Goal: Task Accomplishment & Management: Use online tool/utility

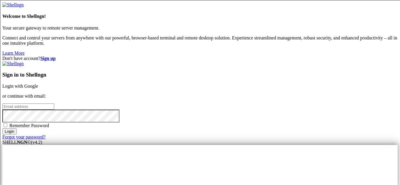
click at [38, 84] on link "Login with Google" at bounding box center [20, 86] width 36 height 5
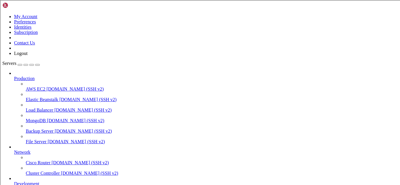
click at [2, 14] on link at bounding box center [2, 14] width 0 height 0
click at [28, 56] on link "Logout" at bounding box center [20, 53] width 13 height 5
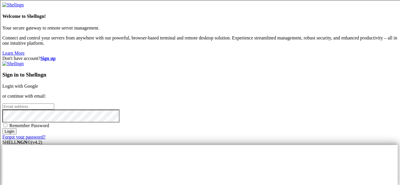
click at [38, 84] on link "Login with Google" at bounding box center [20, 86] width 36 height 5
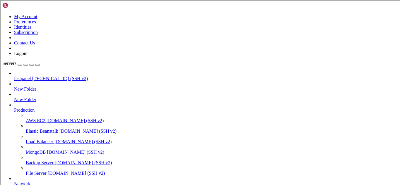
click at [32, 76] on span "[TECHNICAL_ID] (SSH v2)" at bounding box center [60, 78] width 56 height 5
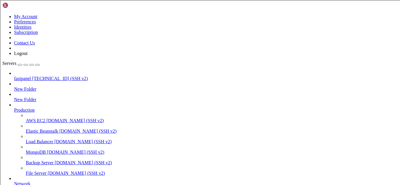
scroll to position [532, 0]
drag, startPoint x: 5, startPoint y: 378, endPoint x: 175, endPoint y: 421, distance: 175.4
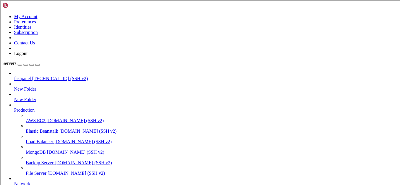
scroll to position [543, 0]
click at [57, 76] on span "[TECHNICAL_ID] (SSH v2)" at bounding box center [60, 78] width 56 height 5
